Goal: Navigation & Orientation: Find specific page/section

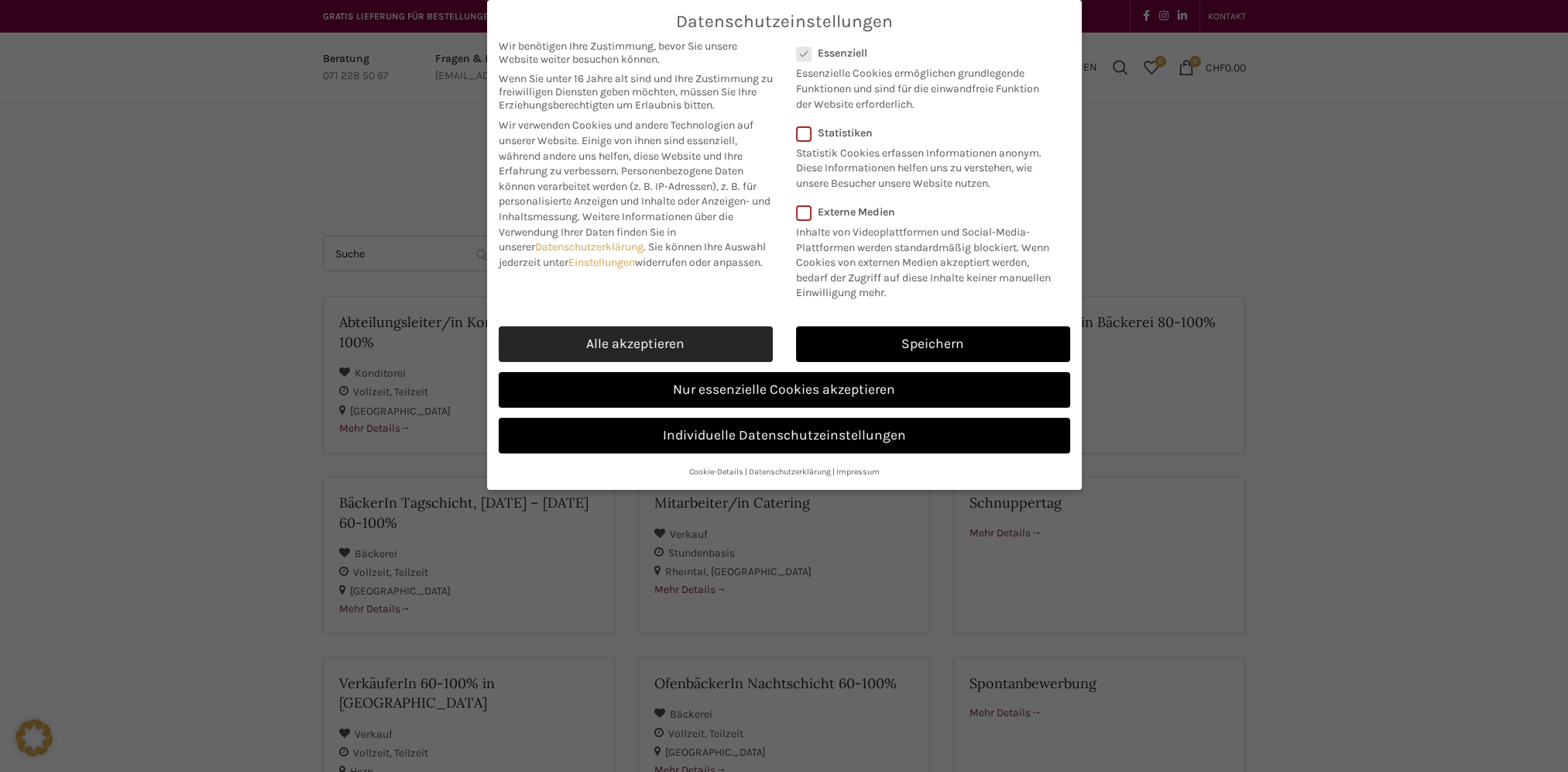
click at [604, 335] on link "Alle akzeptieren" at bounding box center [635, 344] width 274 height 35
checkbox input "true"
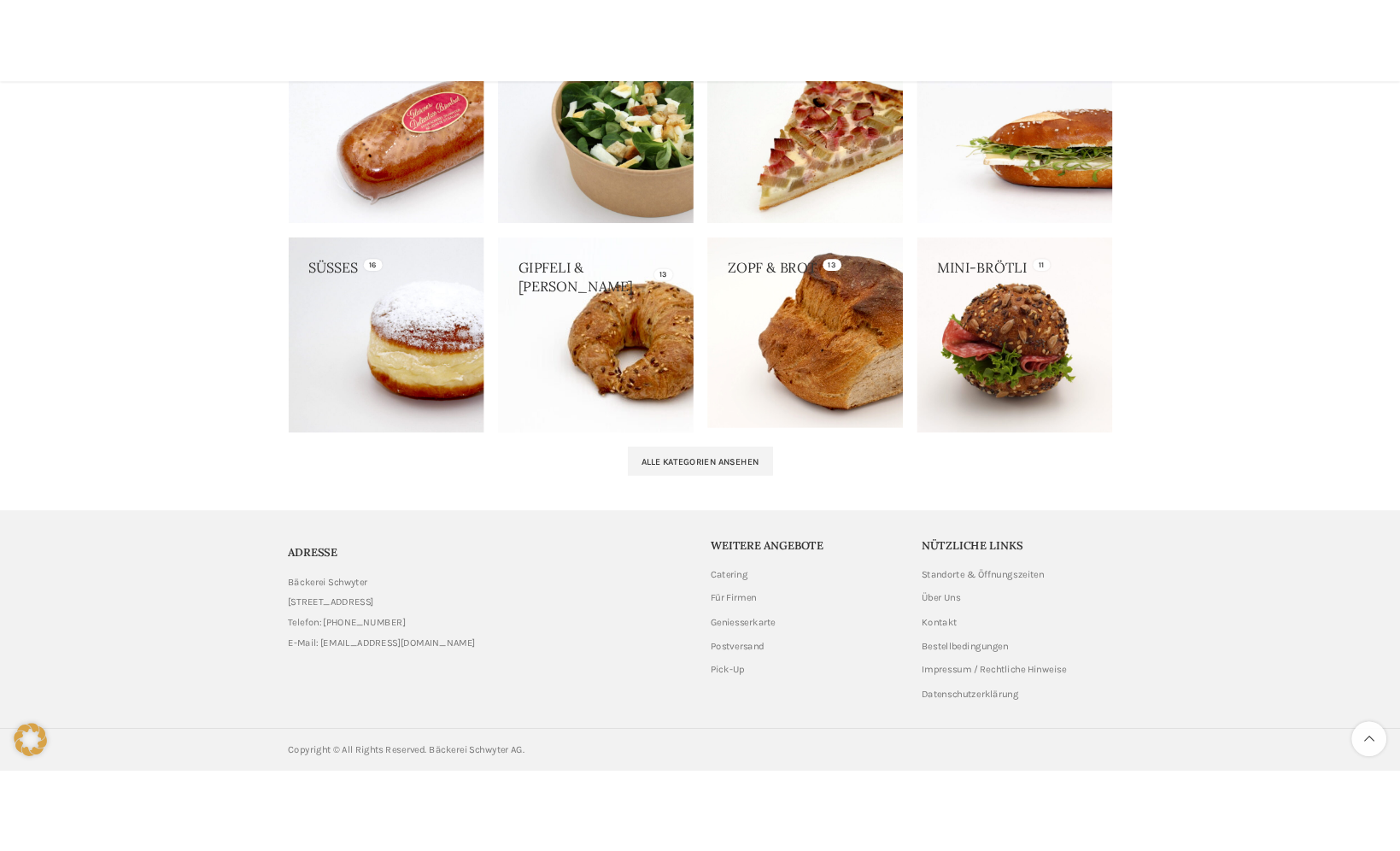
scroll to position [1654, 0]
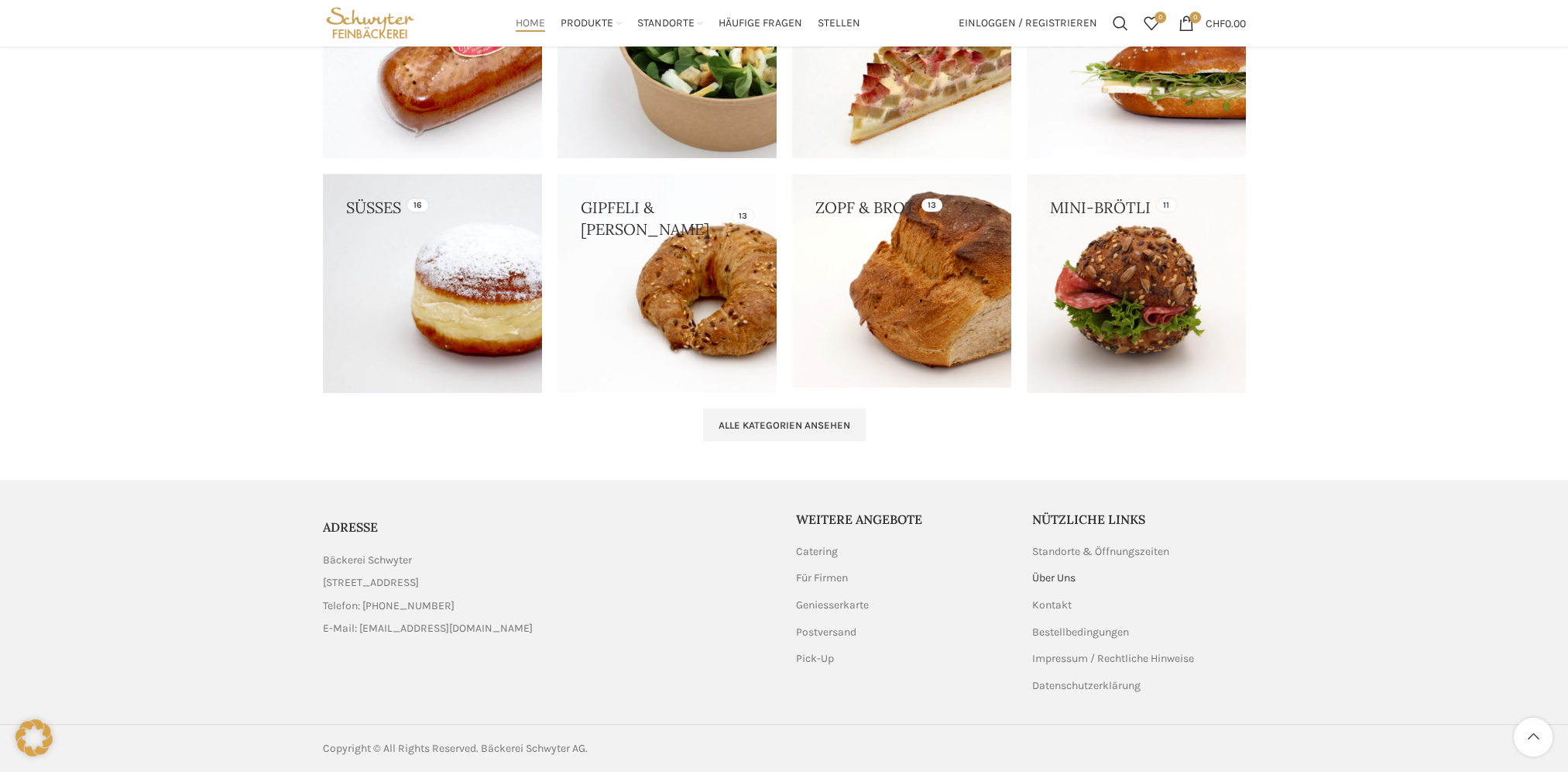
click at [1069, 579] on link "Über Uns" at bounding box center [1054, 578] width 45 height 15
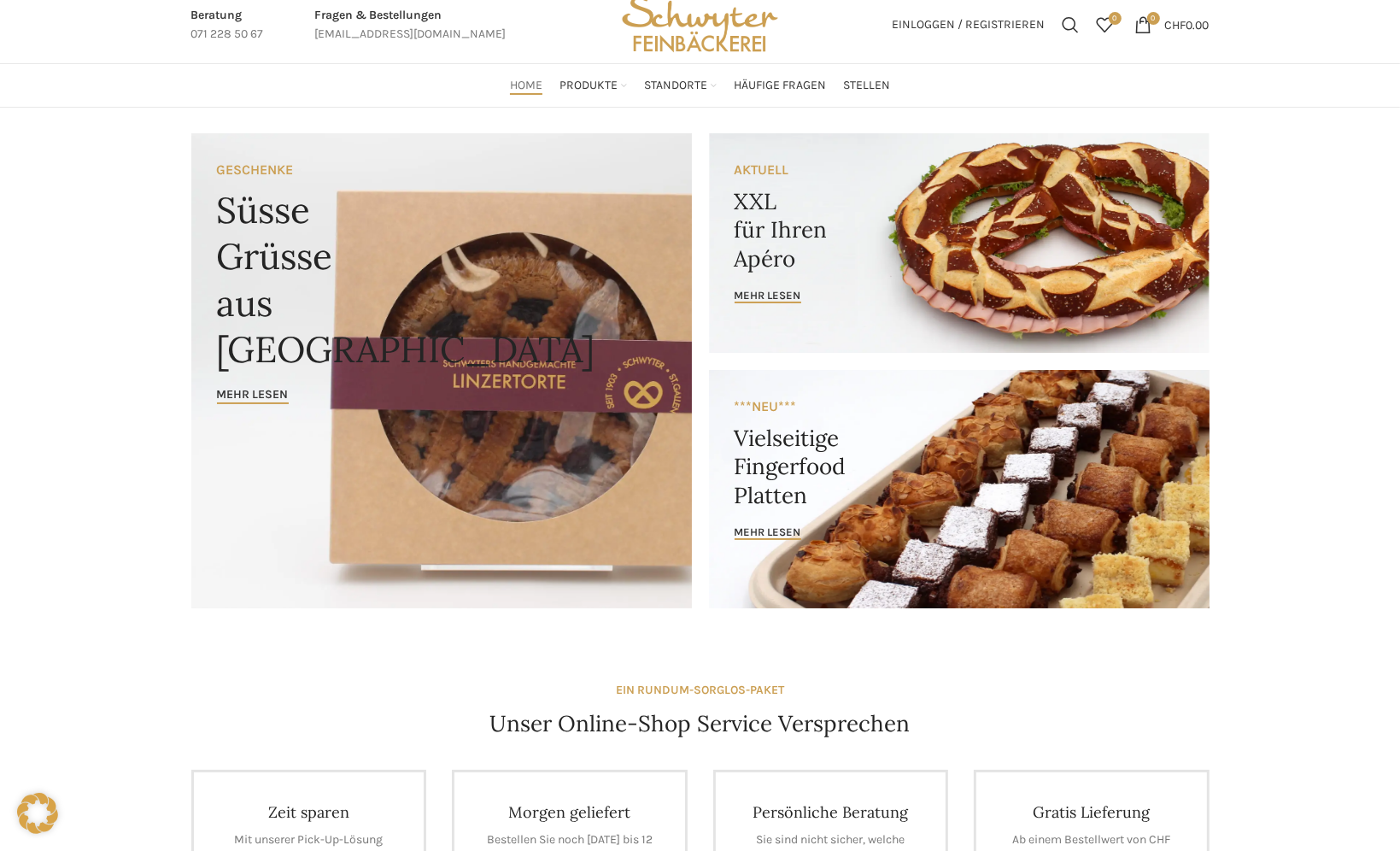
scroll to position [0, 0]
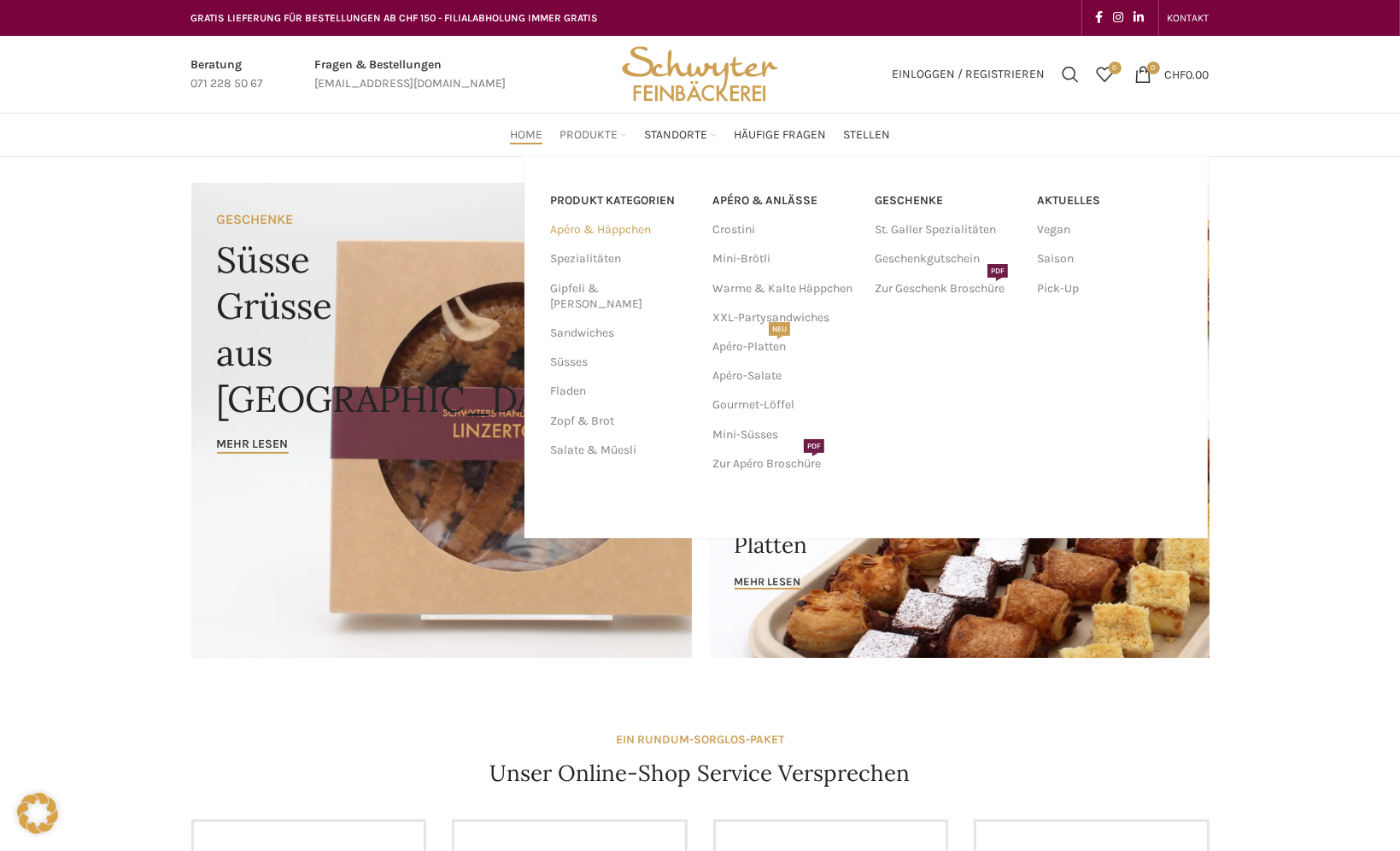
click at [592, 225] on link "Apéro & Häppchen" at bounding box center [620, 230] width 142 height 29
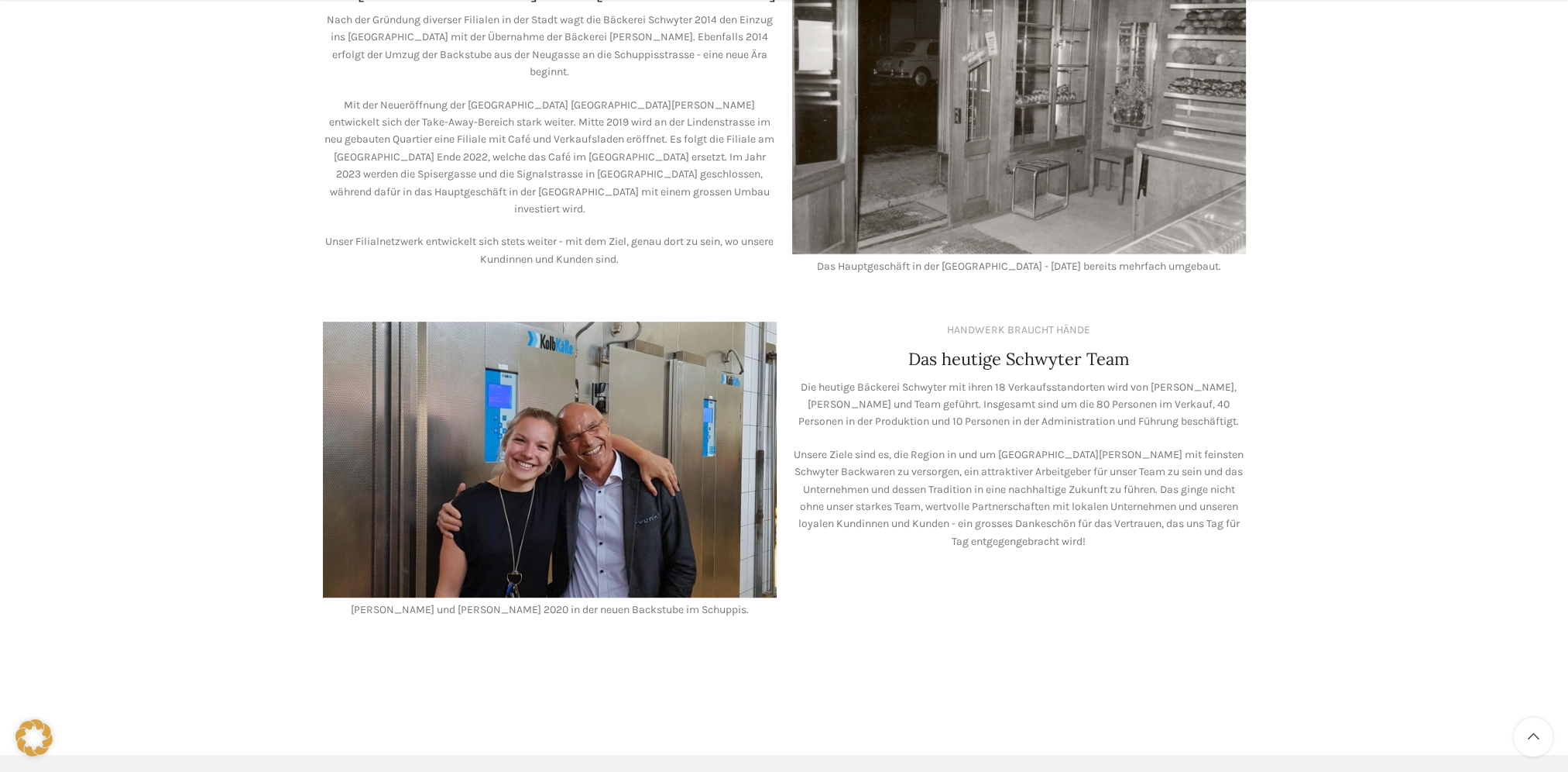
scroll to position [1085, 0]
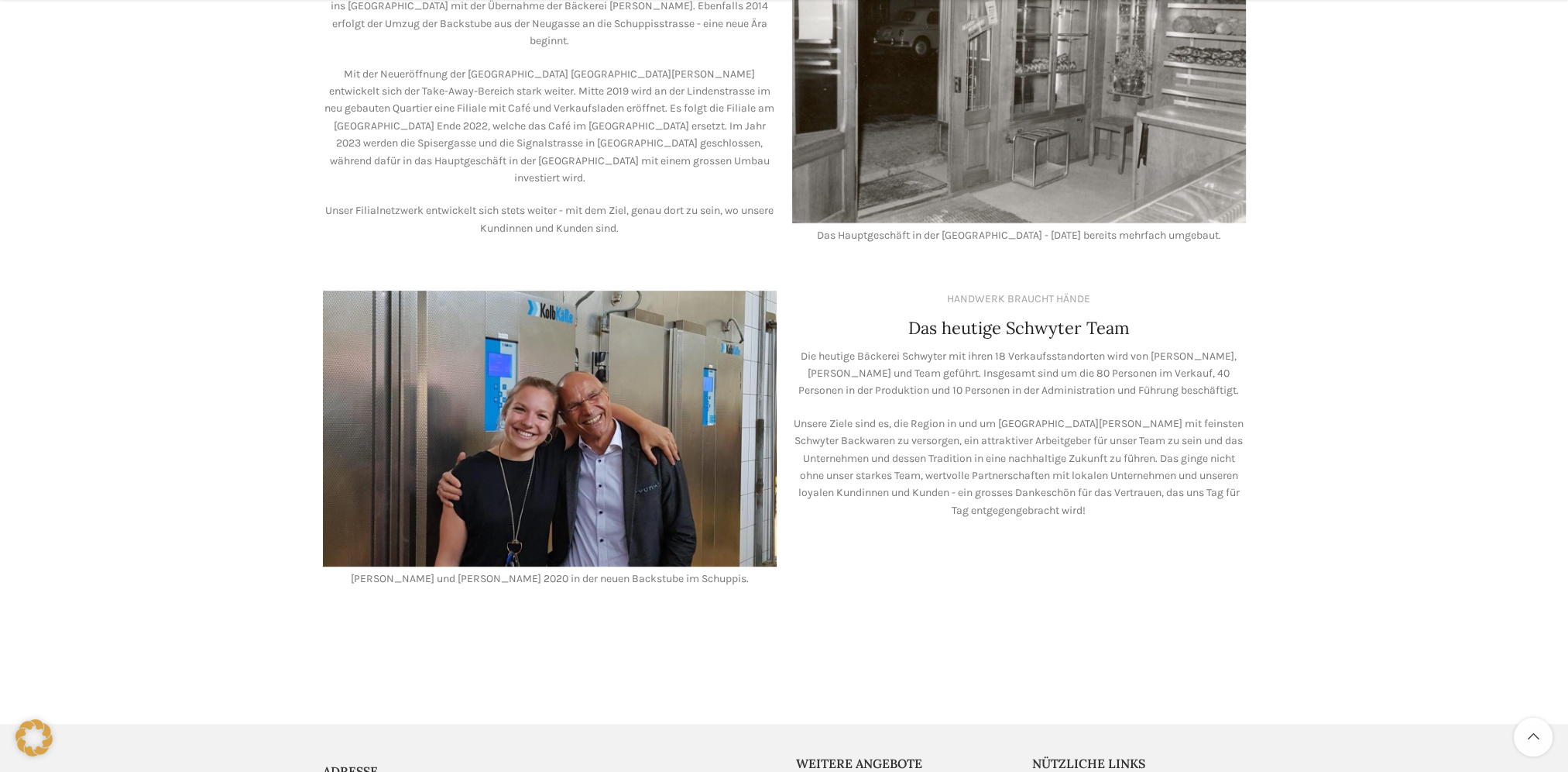
click at [535, 437] on img at bounding box center [550, 428] width 454 height 275
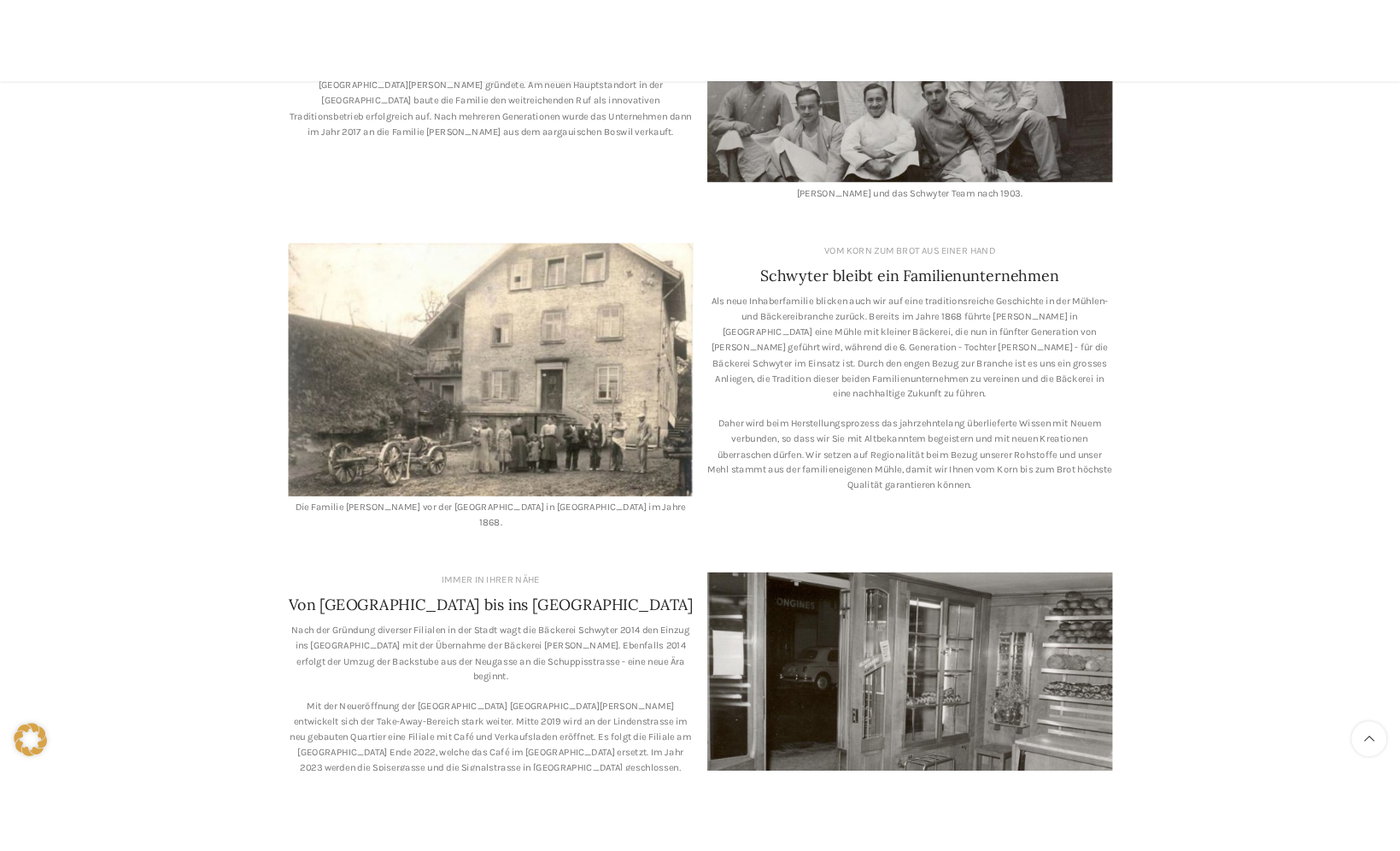
scroll to position [507, 0]
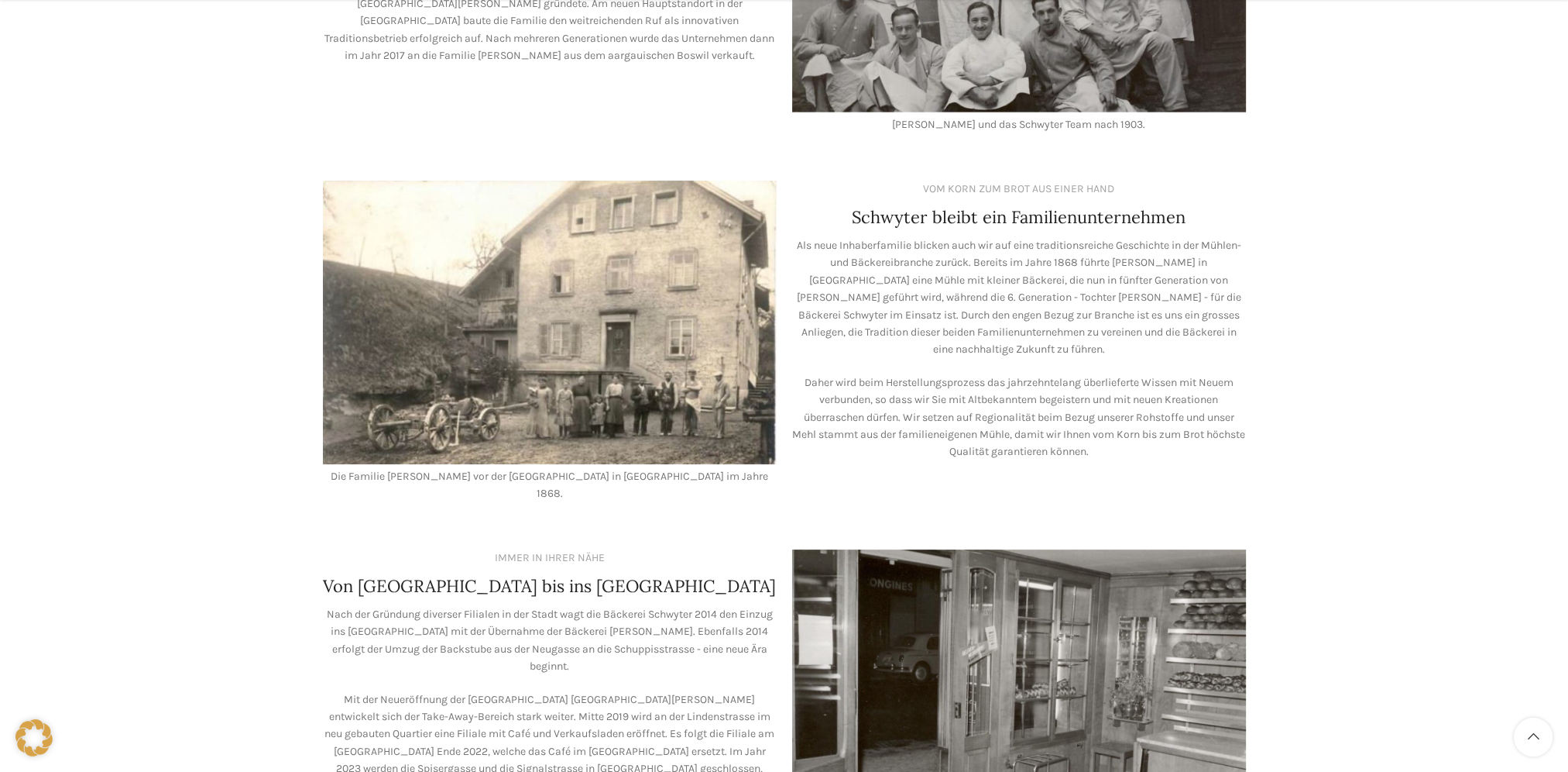
click at [603, 288] on img at bounding box center [550, 322] width 454 height 284
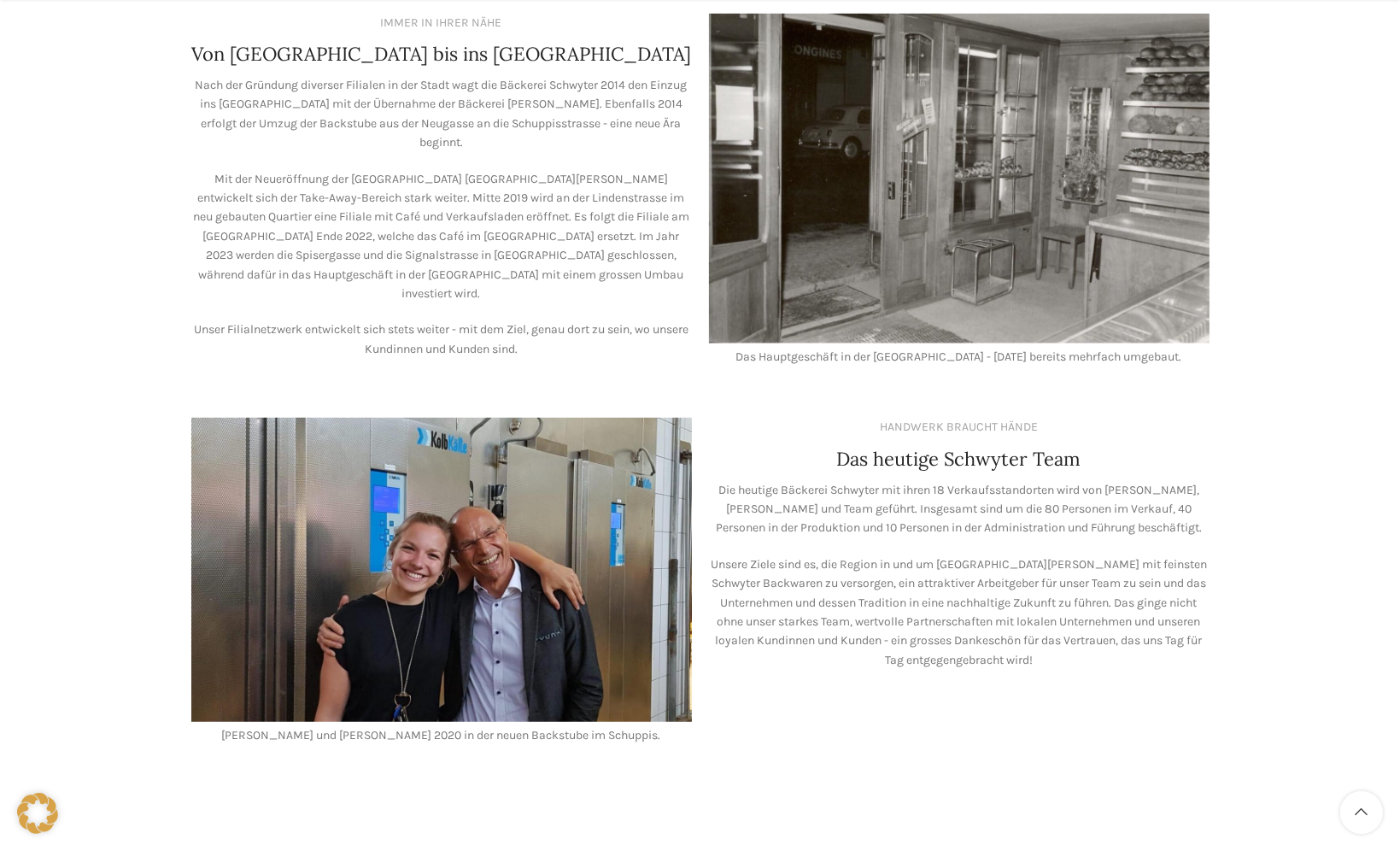
scroll to position [1104, 0]
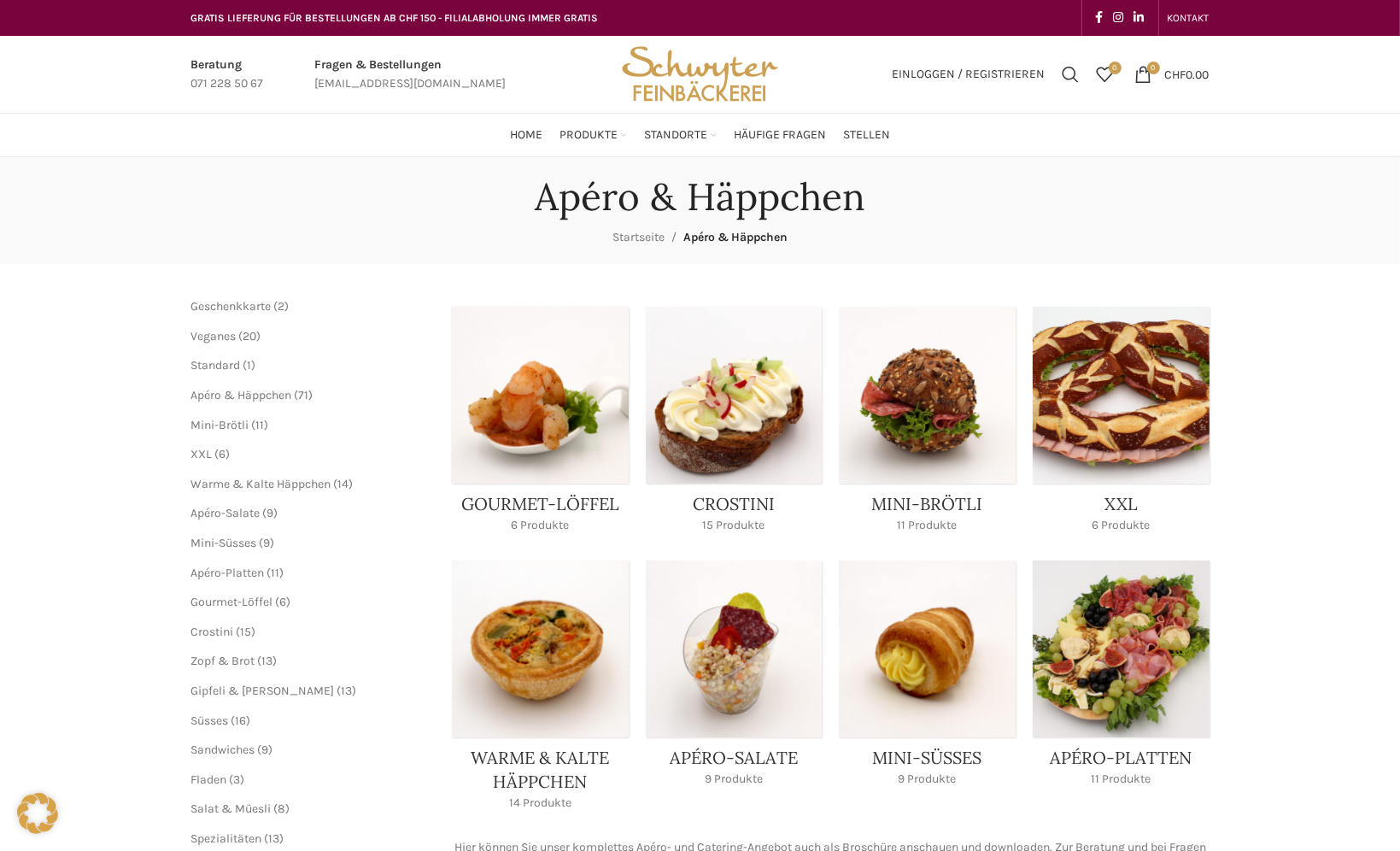
click at [536, 502] on link "Product category gourmet-loeffel" at bounding box center [540, 425] width 177 height 237
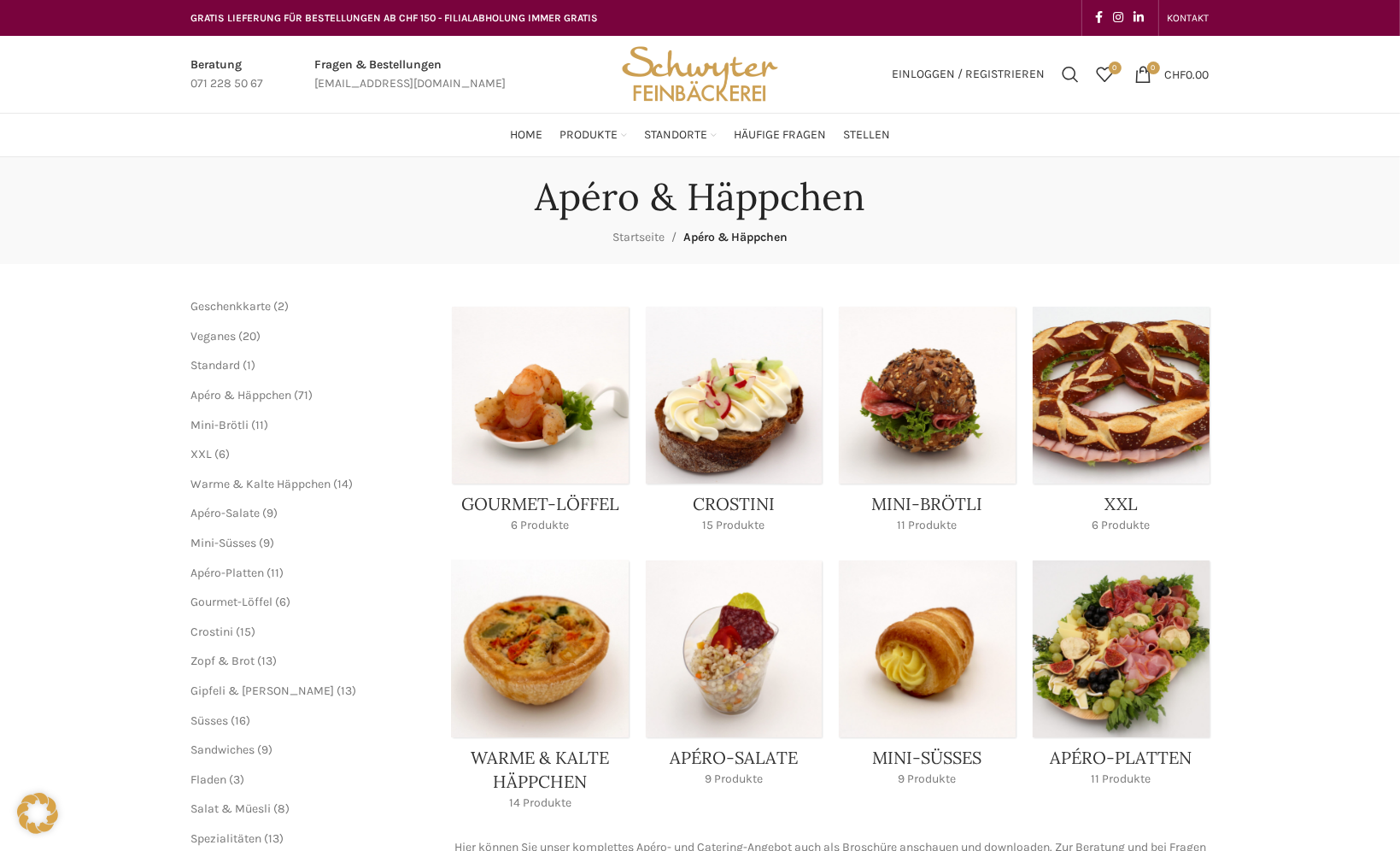
click at [536, 684] on link "Product category haeppchen" at bounding box center [540, 691] width 177 height 260
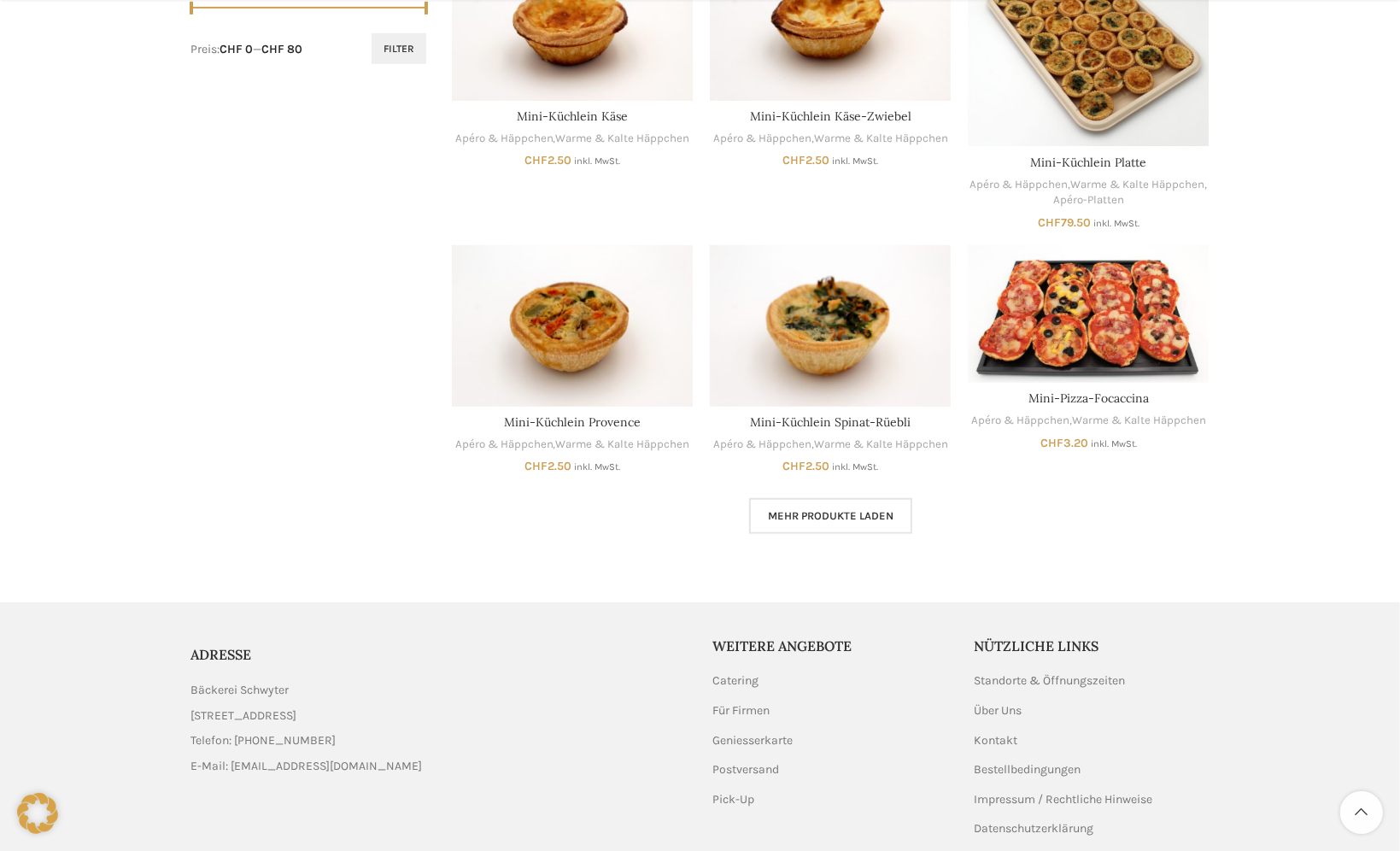
scroll to position [940, 0]
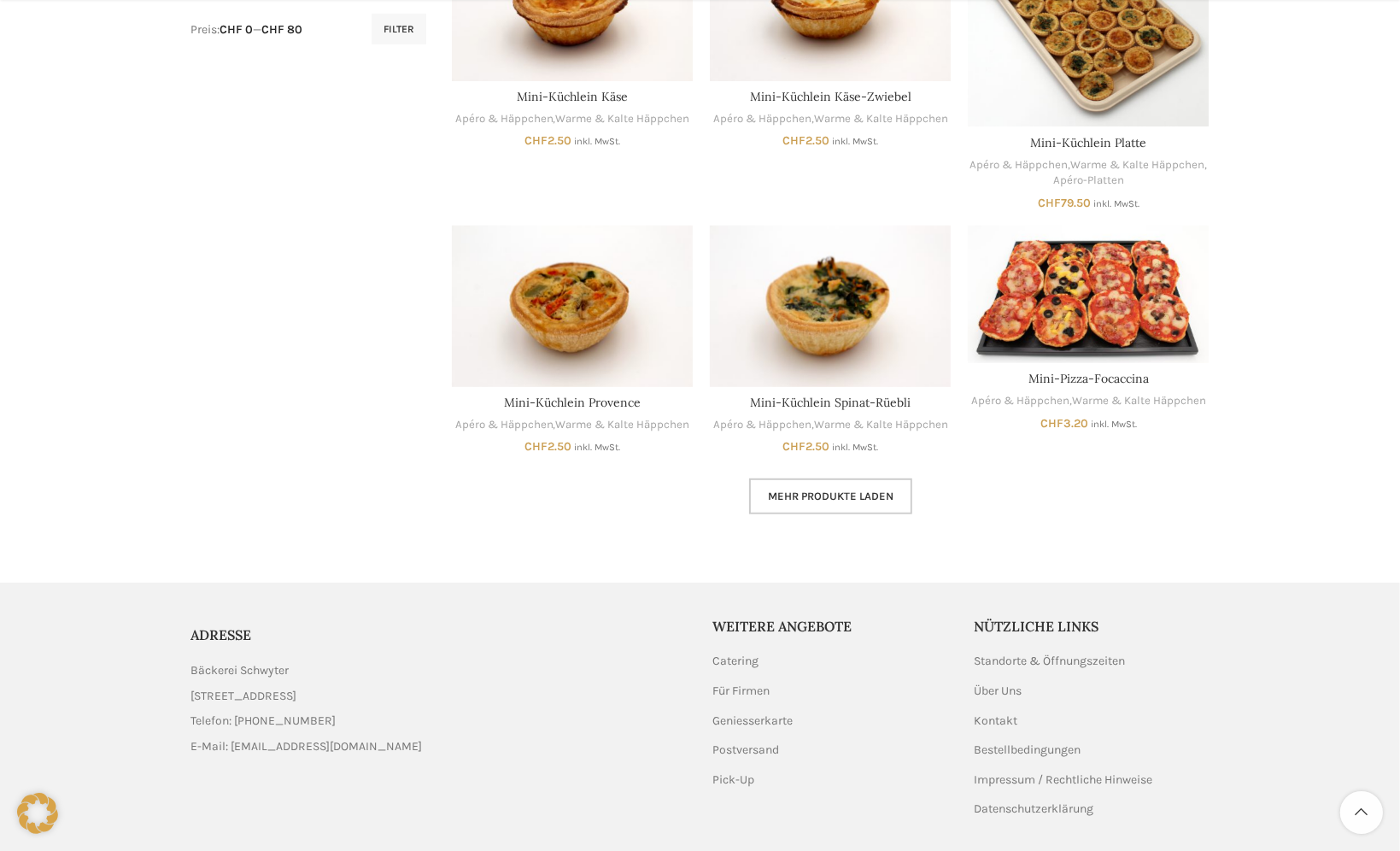
click at [837, 505] on link "Mehr Produkte laden" at bounding box center [831, 496] width 163 height 36
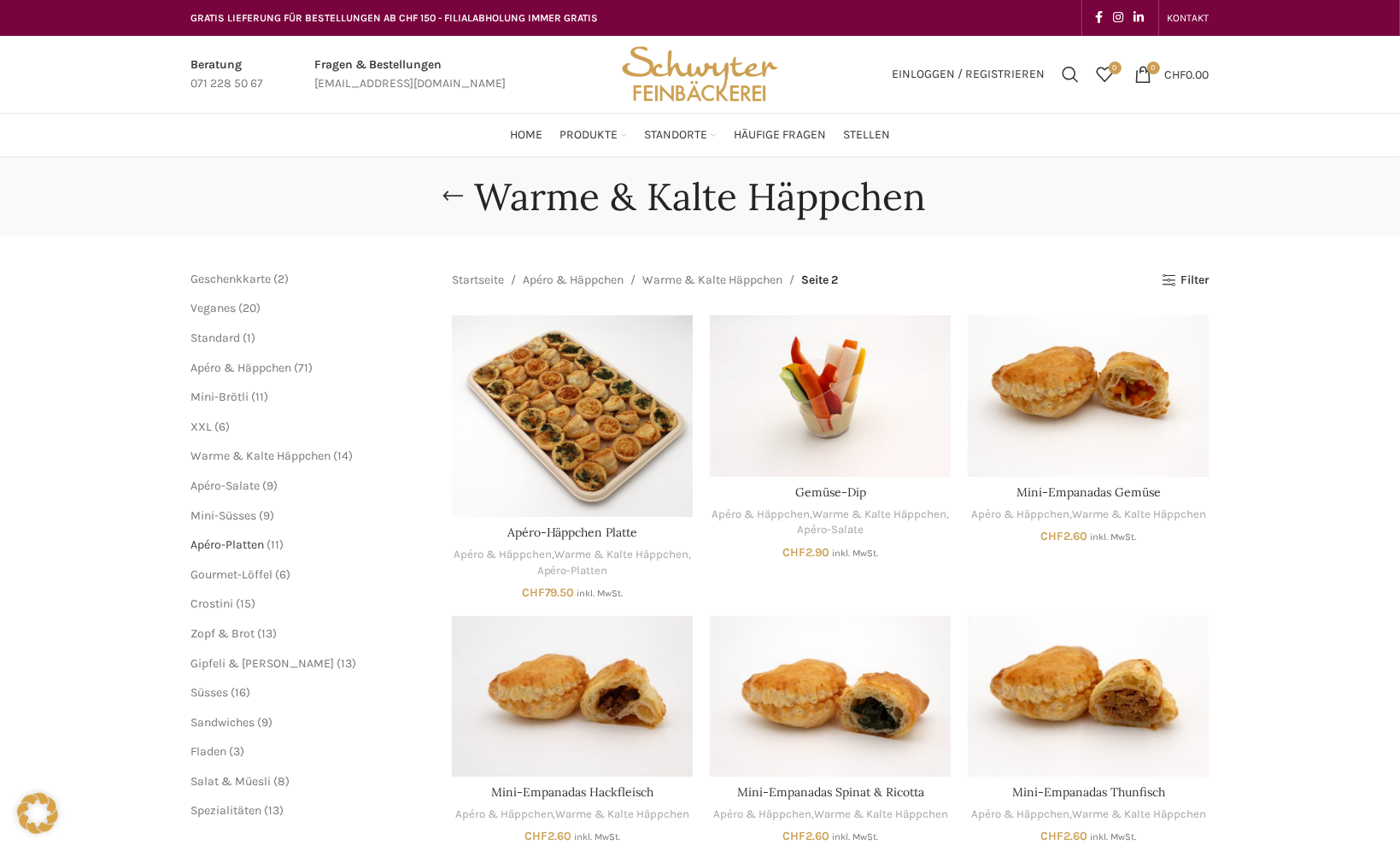
click at [224, 542] on span "Apéro-Platten" at bounding box center [228, 544] width 73 height 15
